Goal: Transaction & Acquisition: Download file/media

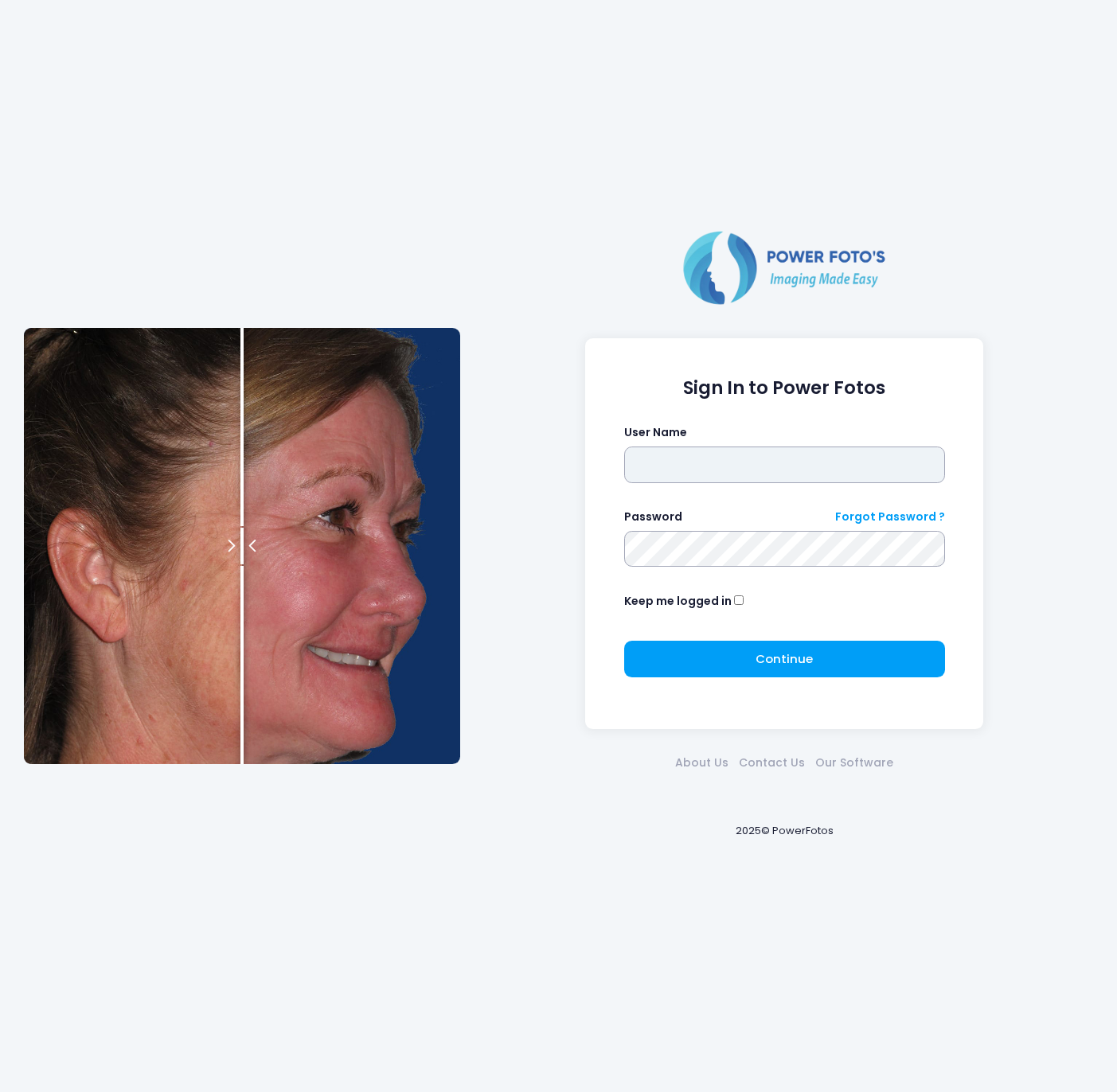
type input "******"
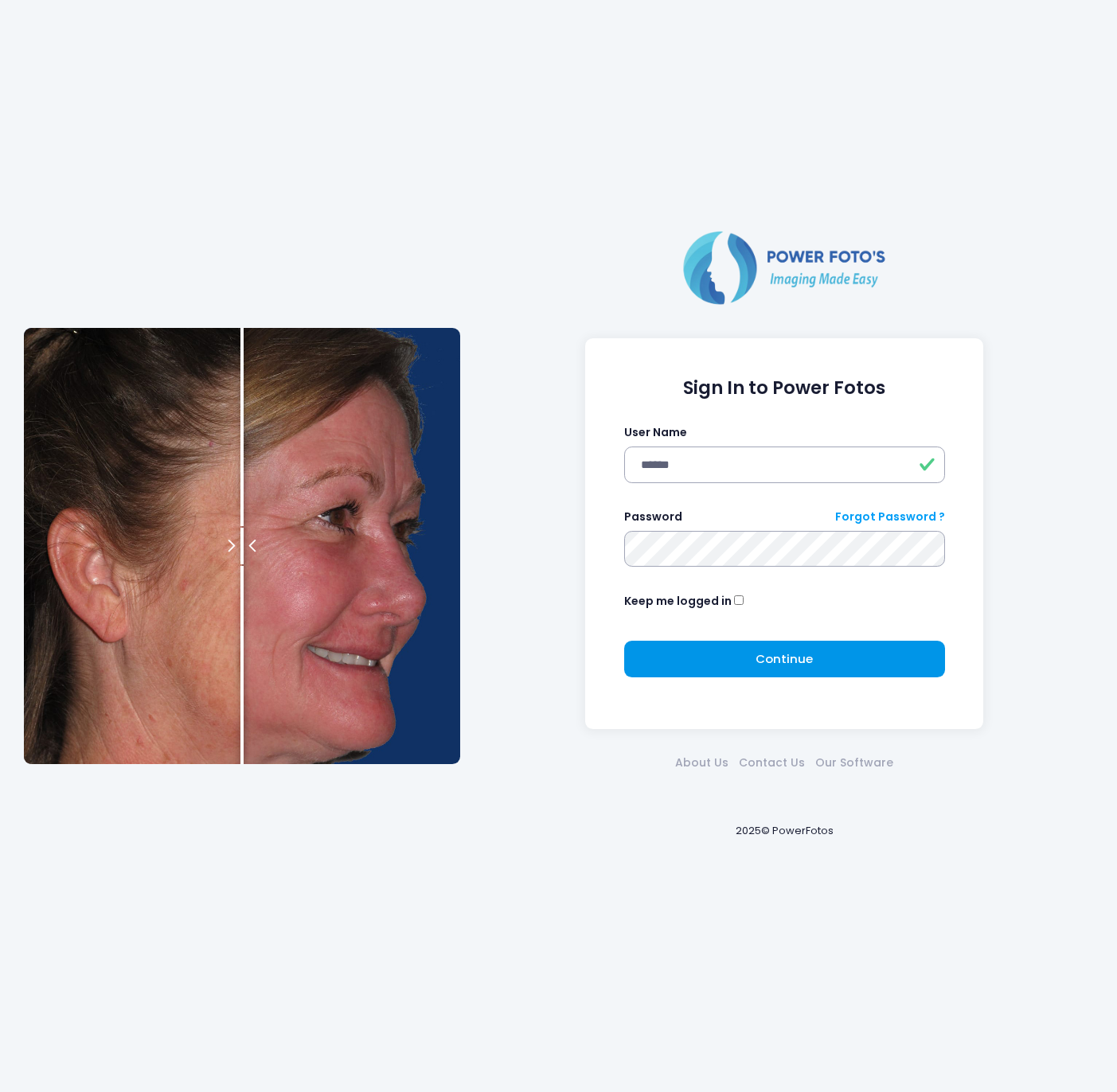
click at [794, 659] on span "Continue" at bounding box center [783, 658] width 58 height 17
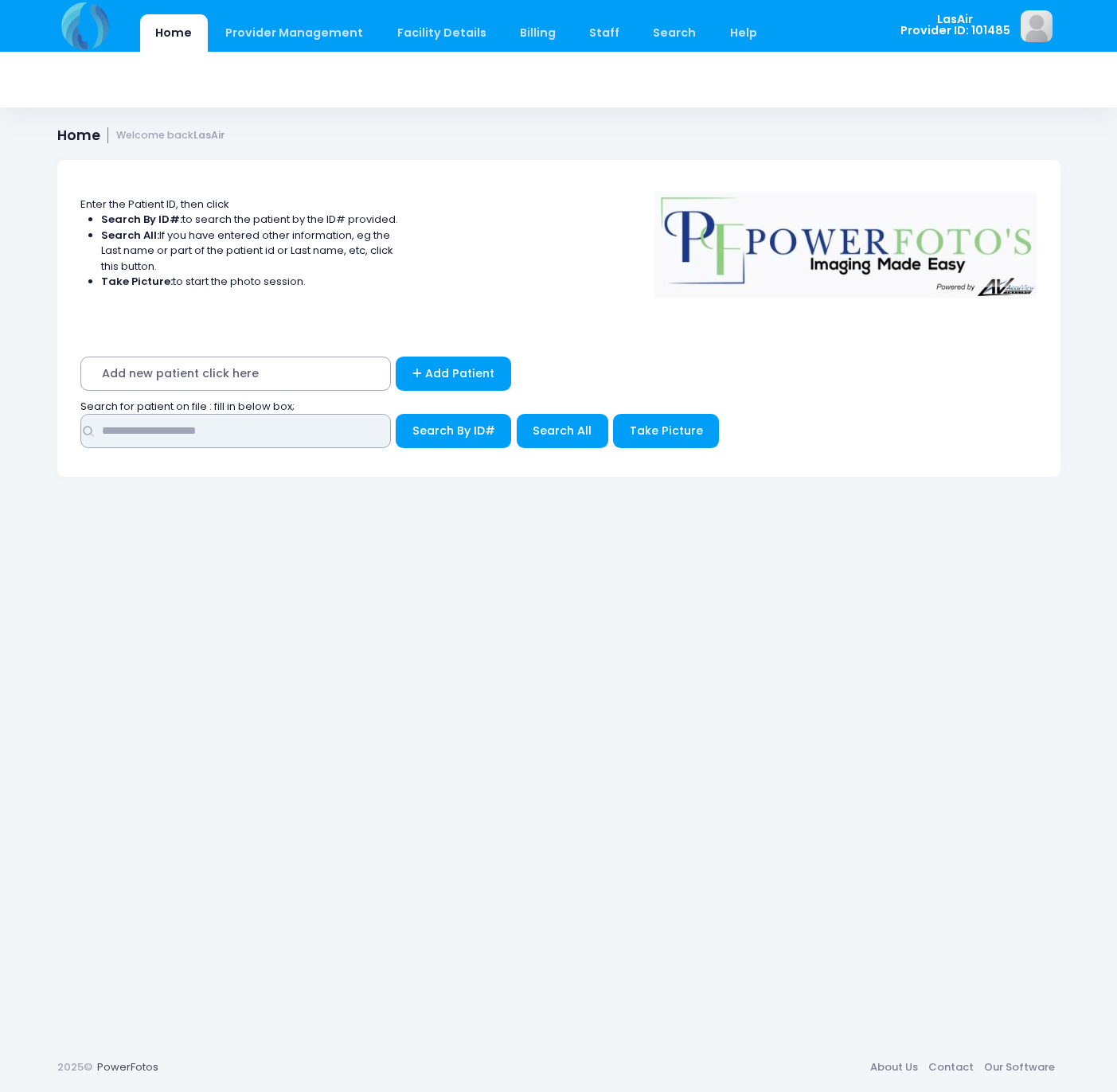
click at [199, 427] on input "text" at bounding box center [235, 431] width 310 height 34
type input "**********"
click at [455, 423] on span "Search By ID#" at bounding box center [454, 430] width 83 height 16
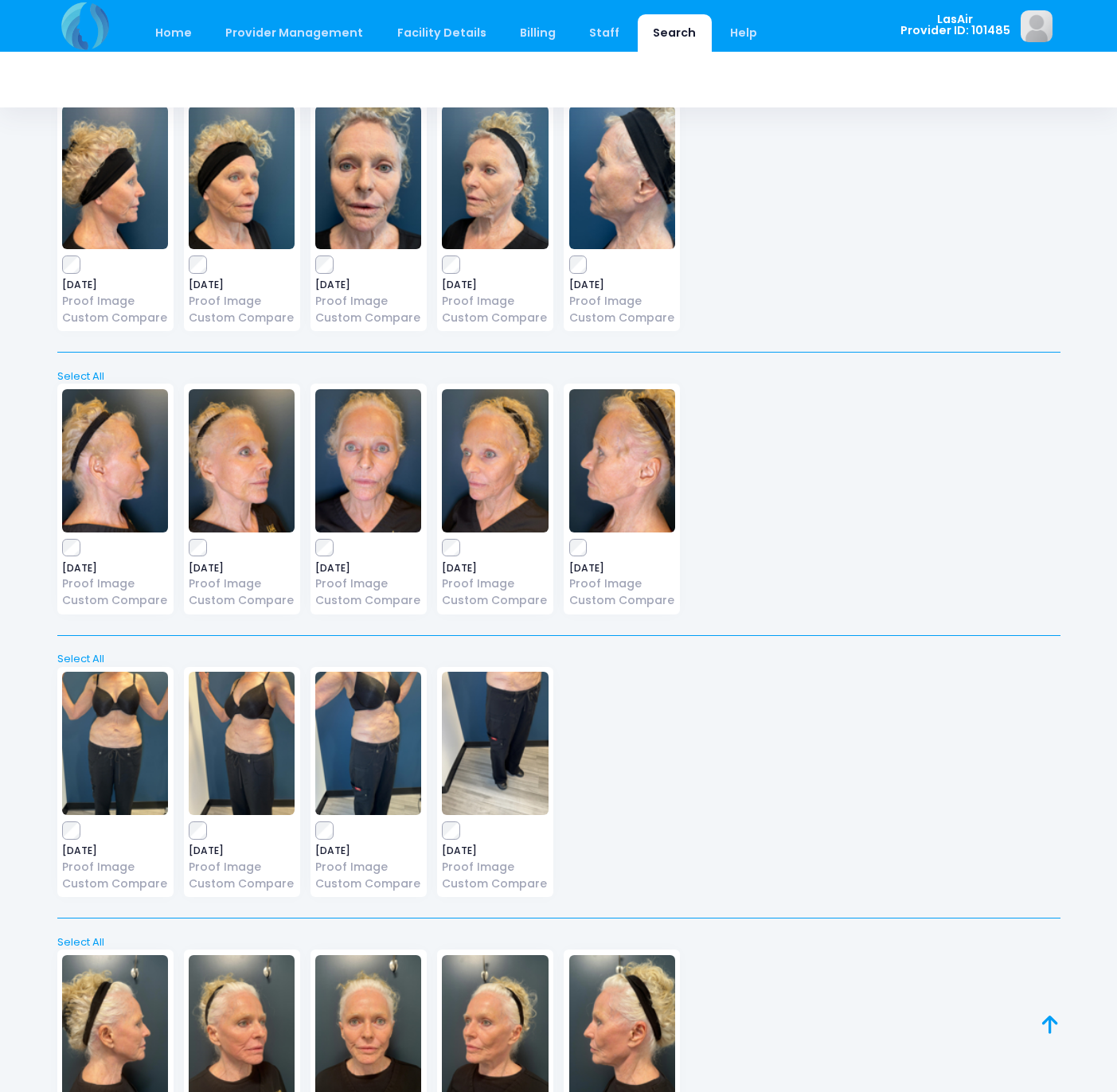
scroll to position [21729, 0]
click at [94, 369] on link "Select All" at bounding box center [558, 377] width 1013 height 16
click at [84, 935] on link "Select All" at bounding box center [558, 943] width 1013 height 16
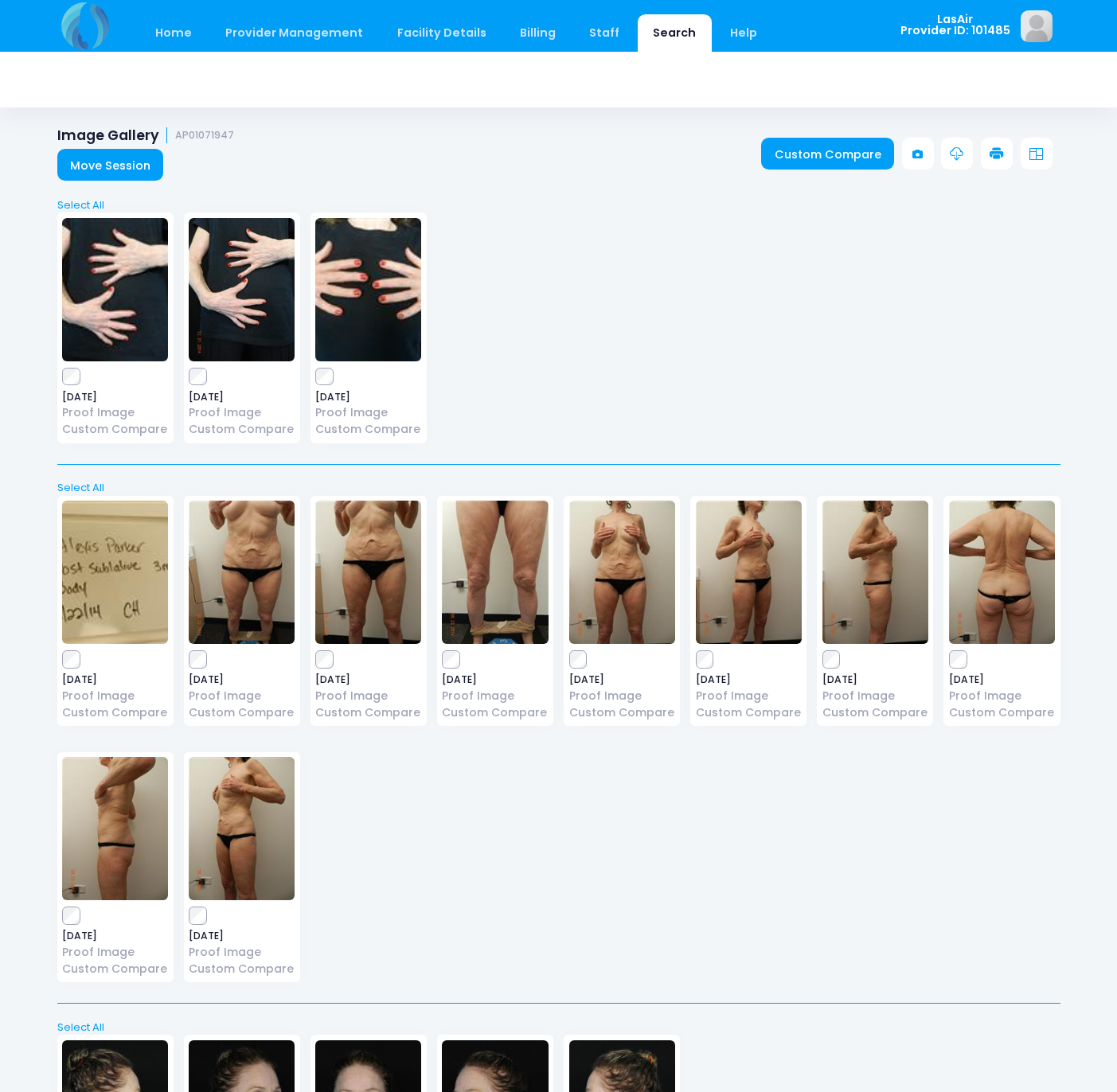
click at [956, 154] on icon at bounding box center [956, 154] width 14 height 14
click at [955, 154] on icon at bounding box center [956, 154] width 14 height 14
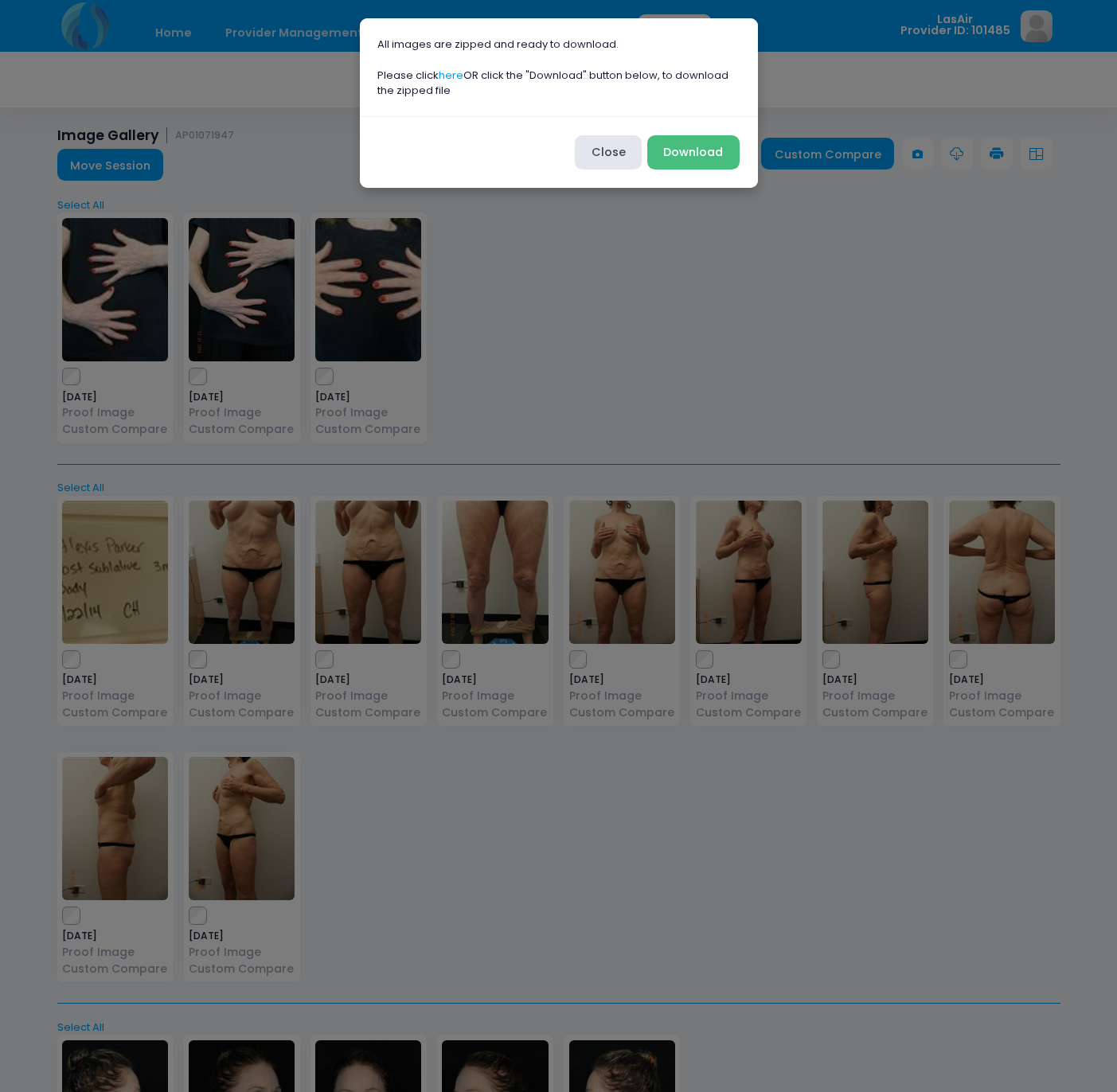
click at [700, 145] on button "Download" at bounding box center [694, 152] width 93 height 34
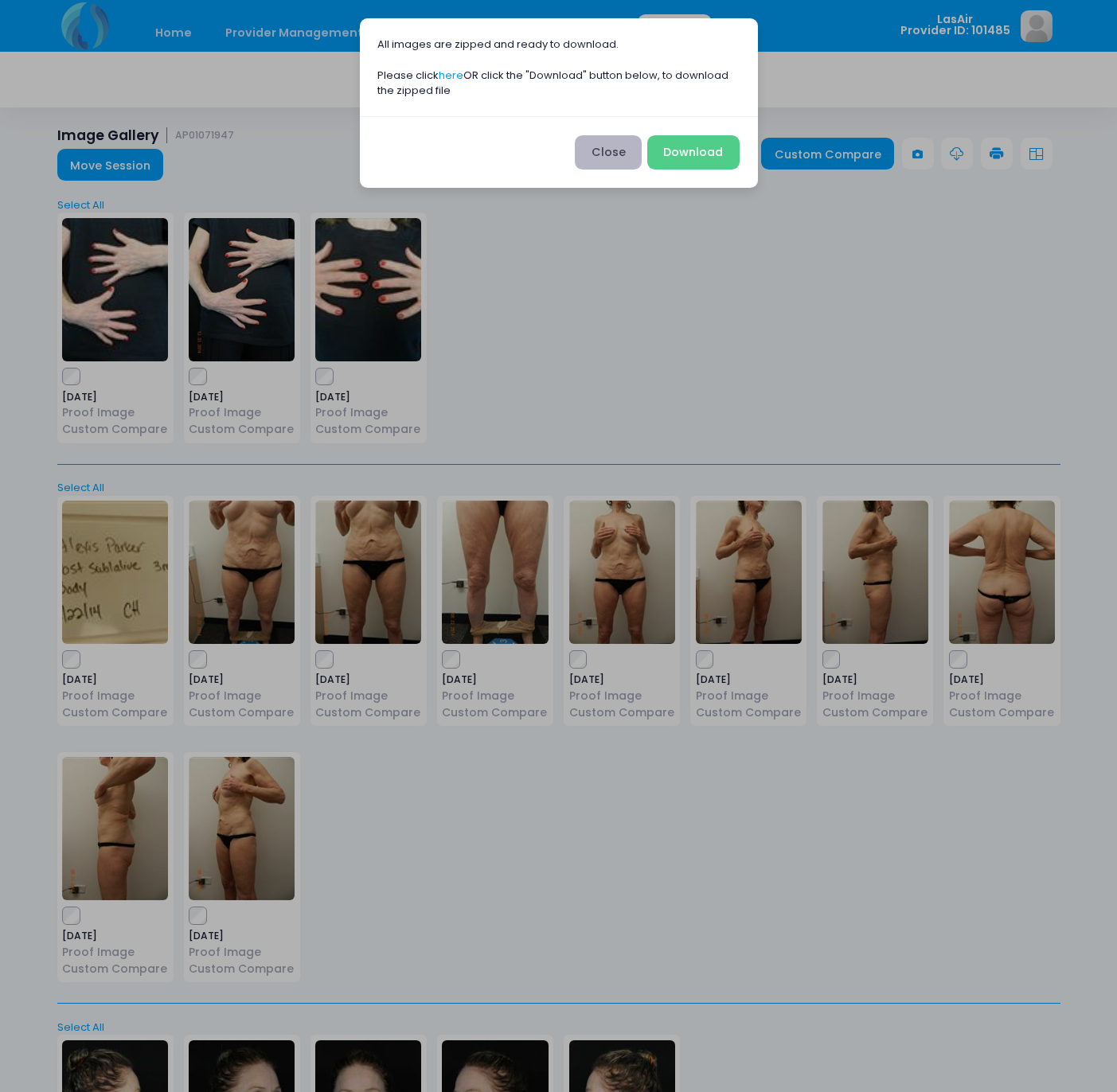
click at [597, 162] on button "Close" at bounding box center [608, 152] width 67 height 34
